Goal: Navigation & Orientation: Find specific page/section

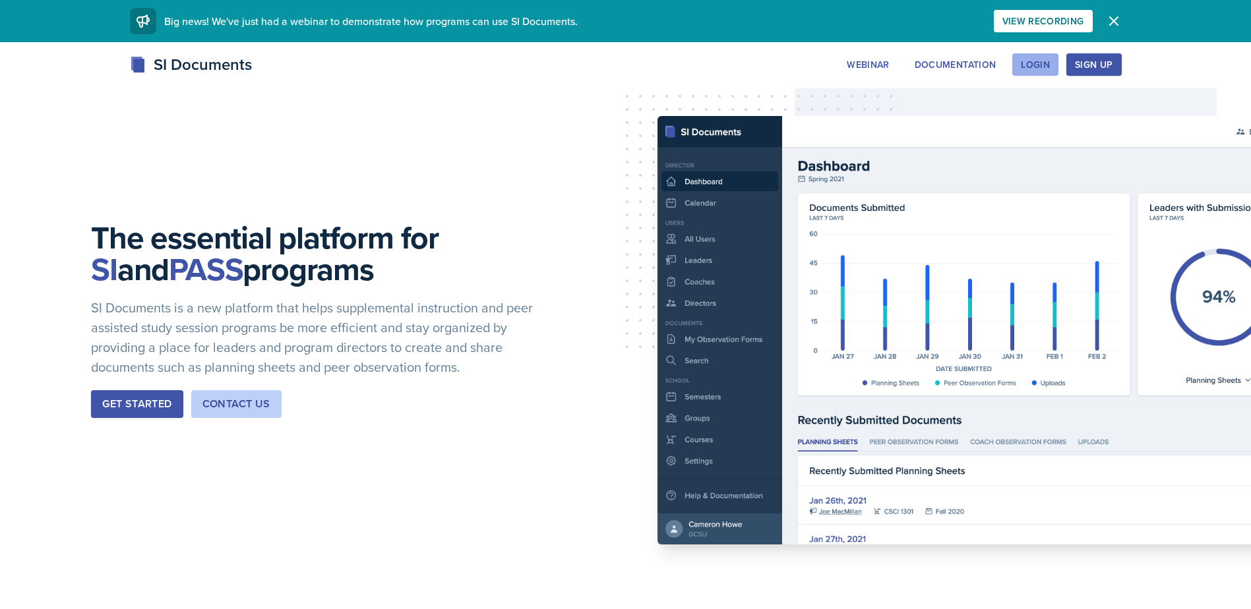
click at [1039, 57] on button "Login" at bounding box center [1035, 64] width 46 height 22
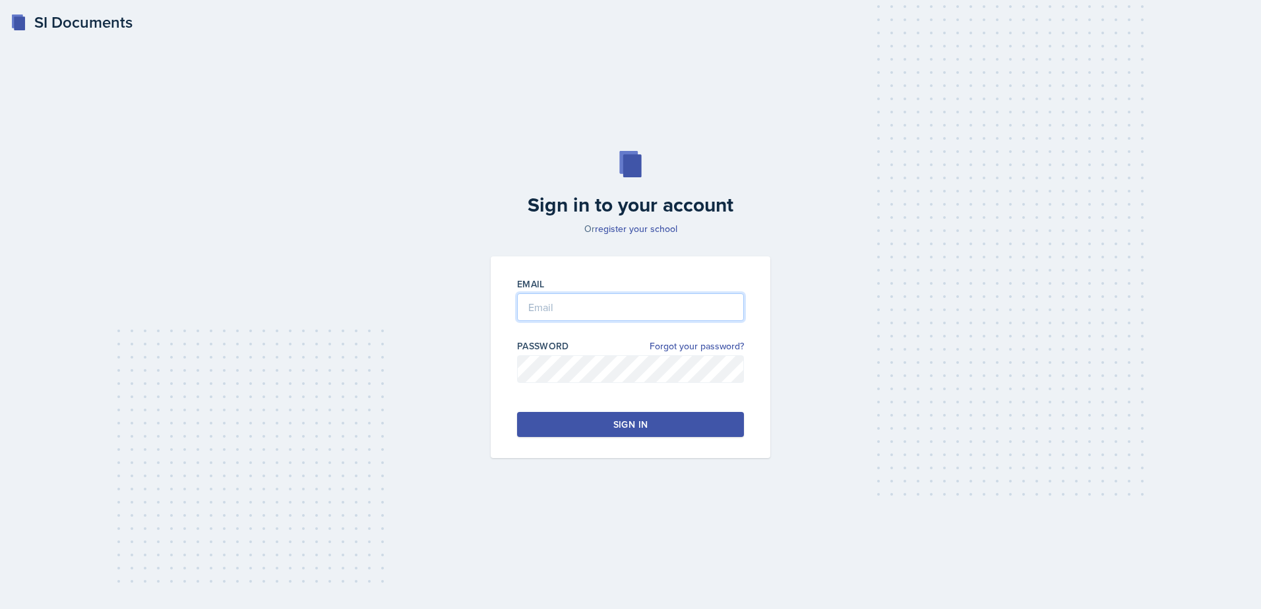
type input "[EMAIL_ADDRESS][DOMAIN_NAME]"
click at [579, 418] on button "Sign in" at bounding box center [630, 424] width 227 height 25
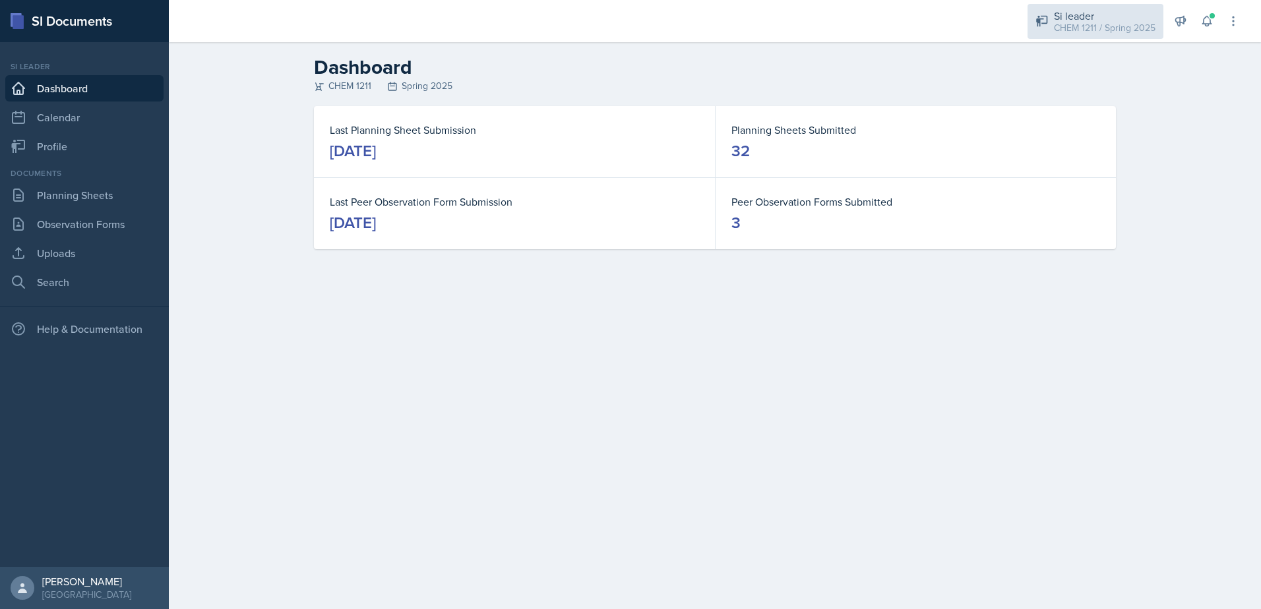
click at [1122, 34] on div "CHEM 1211 / Spring 2025" at bounding box center [1105, 28] width 102 height 14
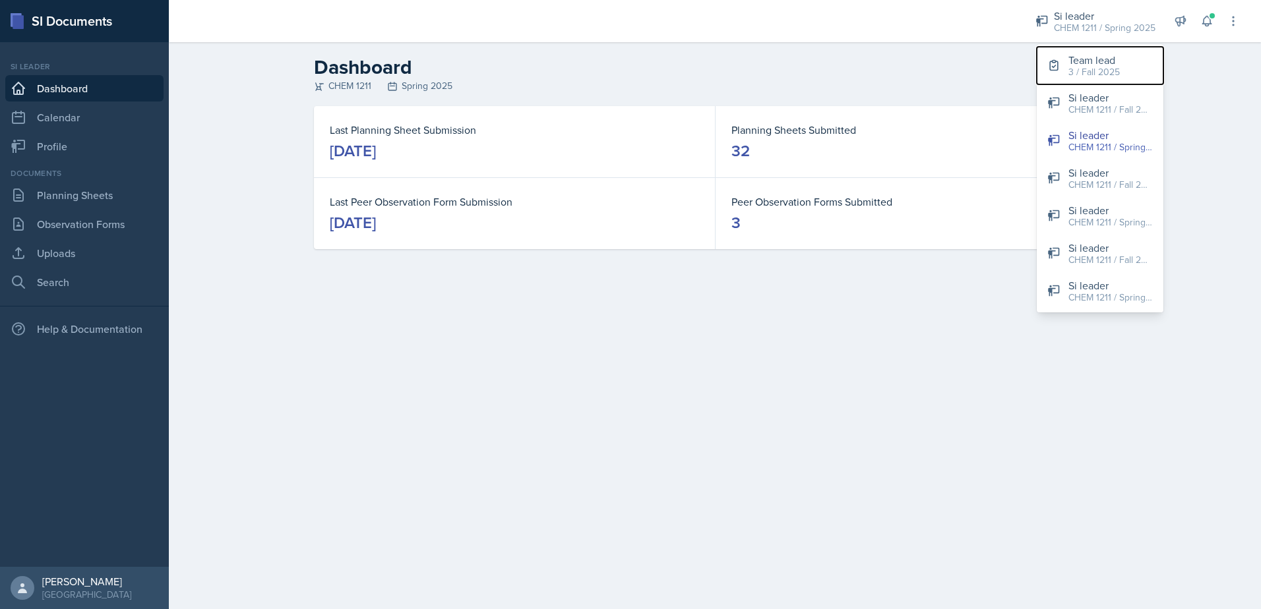
drag, startPoint x: 1113, startPoint y: 47, endPoint x: 1112, endPoint y: 58, distance: 10.6
click at [1113, 49] on button "Team lead 3 / Fall 2025" at bounding box center [1100, 66] width 127 height 38
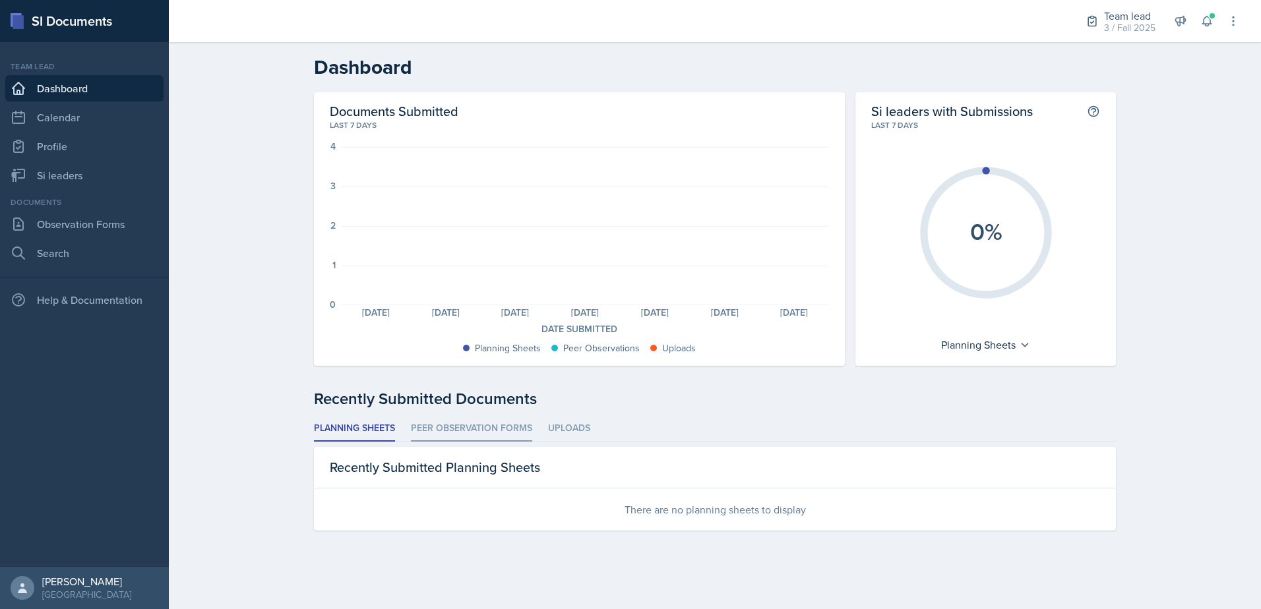
click at [452, 431] on li "Peer Observation Forms" at bounding box center [471, 429] width 121 height 26
click at [555, 423] on li "Uploads" at bounding box center [569, 429] width 42 height 26
click at [338, 429] on li "Planning Sheets" at bounding box center [354, 429] width 81 height 26
click at [49, 175] on link "Si leaders" at bounding box center [84, 175] width 158 height 26
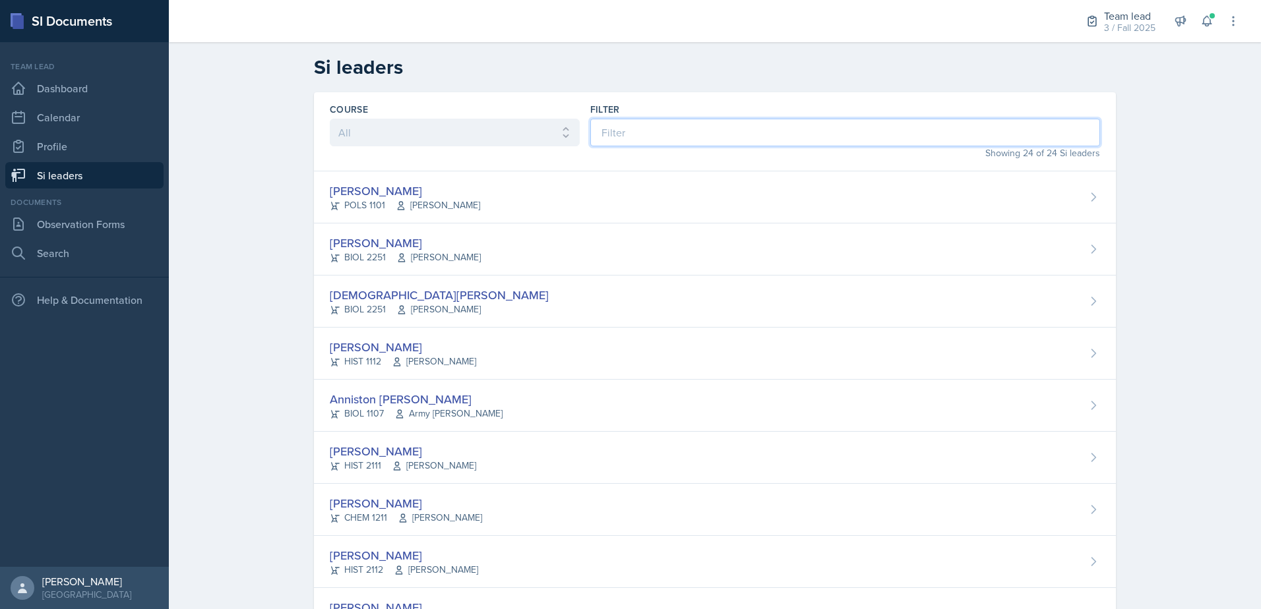
click at [634, 130] on input at bounding box center [845, 133] width 510 height 28
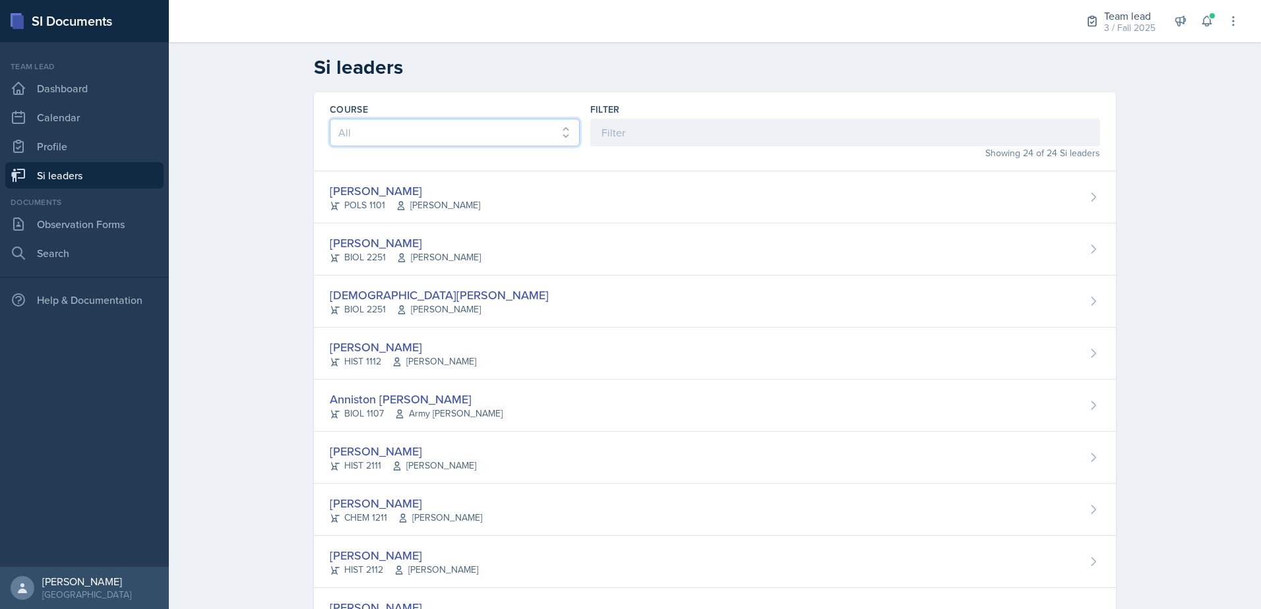
click at [529, 134] on select "All ACCT 2101 ACCT 2102 ACCT 4050 ANTH 1102 ANTH 3301 ARCH 1000 ARCH 1000 ARCH …" at bounding box center [455, 133] width 250 height 28
click at [99, 231] on link "Observation Forms" at bounding box center [84, 224] width 158 height 26
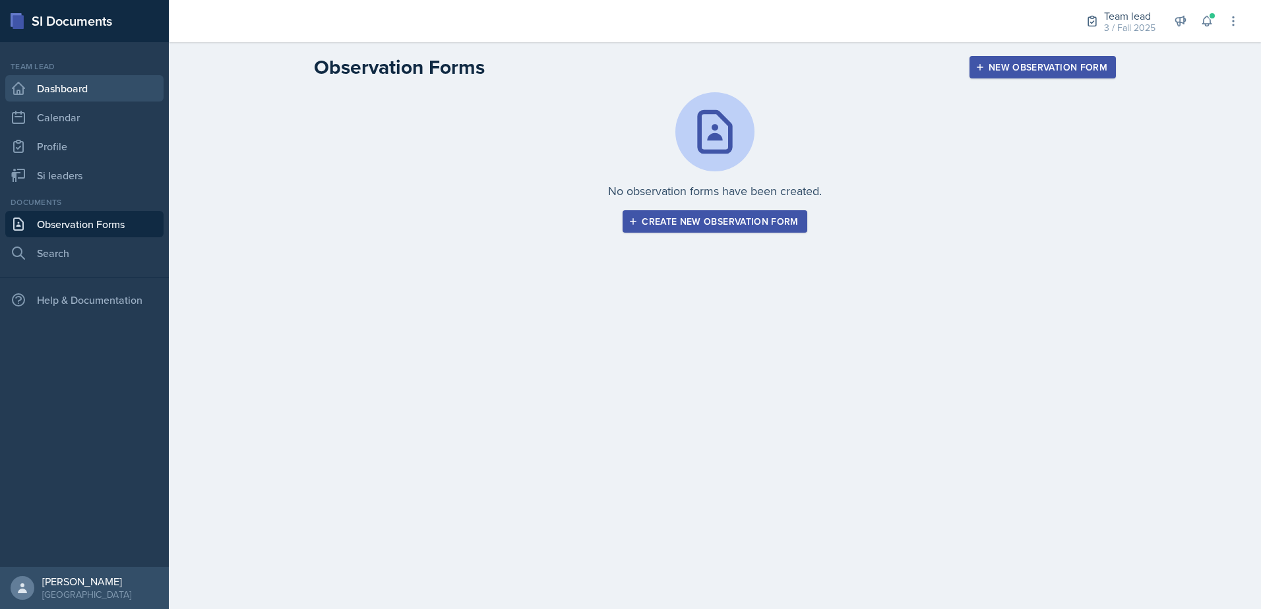
click at [80, 96] on link "Dashboard" at bounding box center [84, 88] width 158 height 26
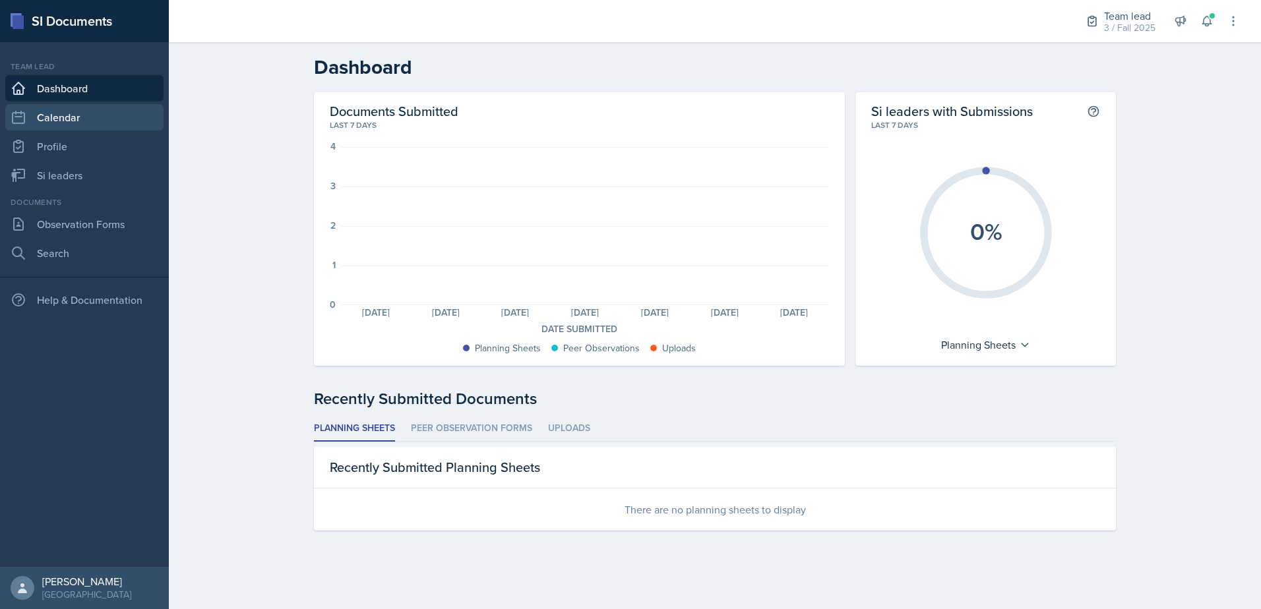
click at [82, 115] on link "Calendar" at bounding box center [84, 117] width 158 height 26
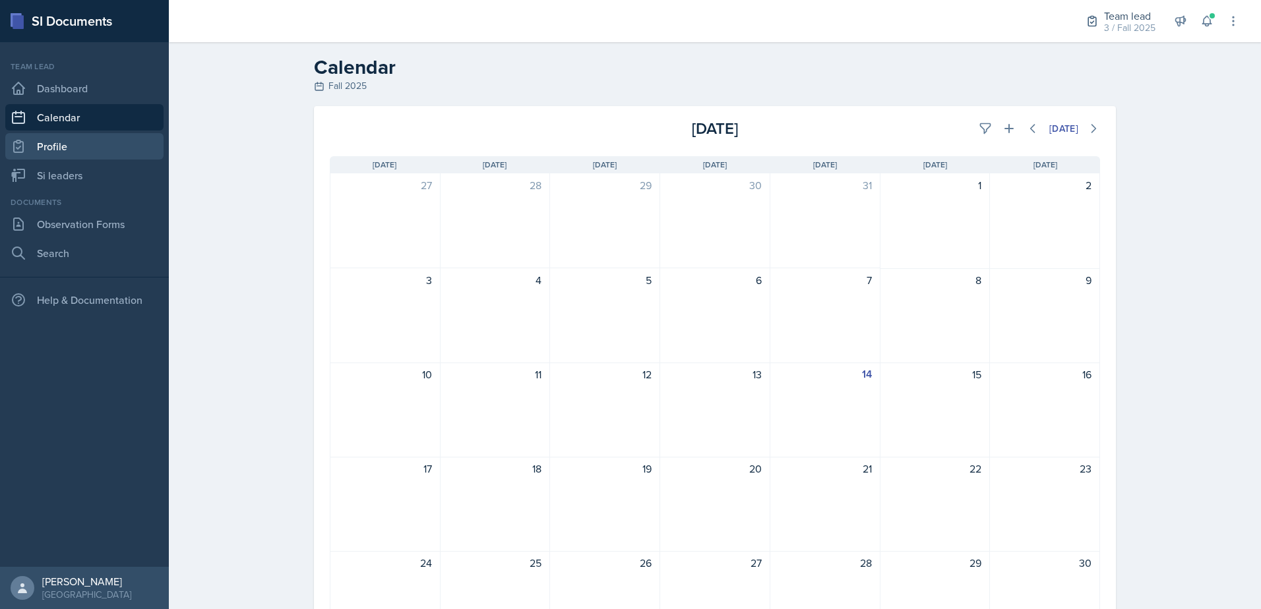
click at [75, 155] on link "Profile" at bounding box center [84, 146] width 158 height 26
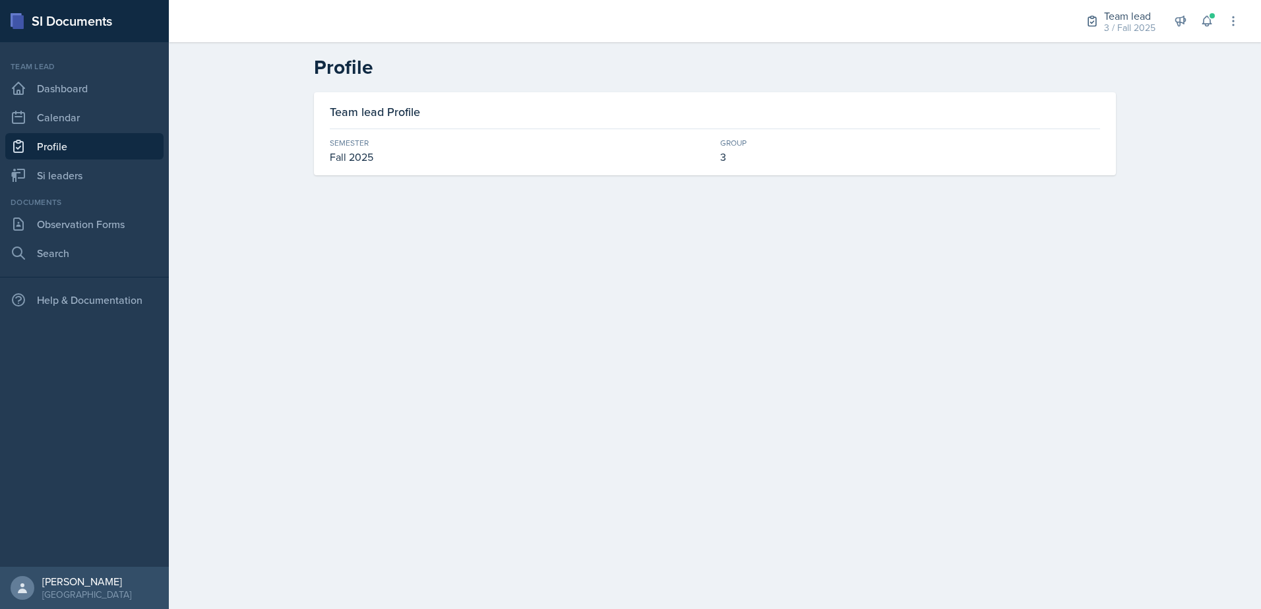
click at [75, 75] on div "Team lead Dashboard Calendar Profile Si leaders" at bounding box center [84, 125] width 158 height 128
click at [77, 80] on link "Dashboard" at bounding box center [84, 88] width 158 height 26
